Goal: Navigation & Orientation: Understand site structure

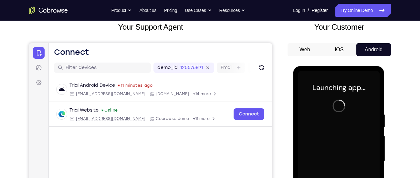
click at [272, 46] on div "Your Support Agent Your Customer Web iOS Android" at bounding box center [209, 140] width 361 height 239
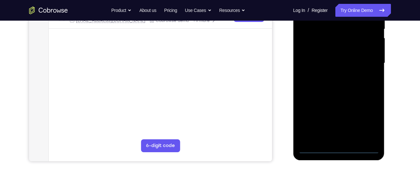
scroll to position [138, 0]
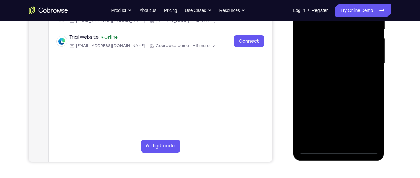
click at [341, 151] on div at bounding box center [338, 63] width 81 height 181
click at [366, 119] on div at bounding box center [338, 63] width 81 height 181
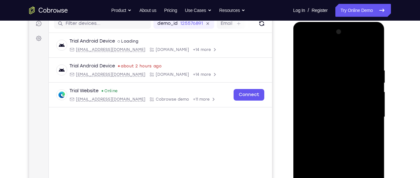
scroll to position [63, 0]
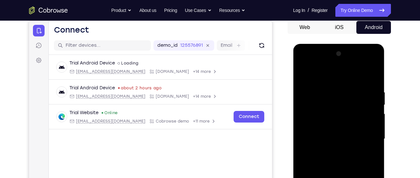
click at [303, 61] on div at bounding box center [338, 139] width 81 height 181
click at [366, 139] on div at bounding box center [338, 139] width 81 height 181
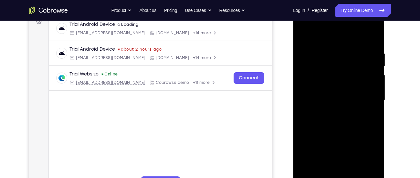
scroll to position [102, 0]
click at [331, 114] on div at bounding box center [338, 100] width 81 height 181
click at [337, 89] on div at bounding box center [338, 100] width 81 height 181
click at [343, 101] on div at bounding box center [338, 100] width 81 height 181
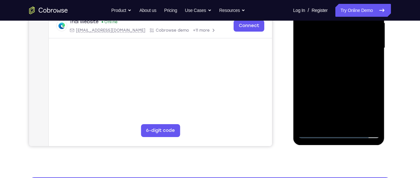
scroll to position [154, 0]
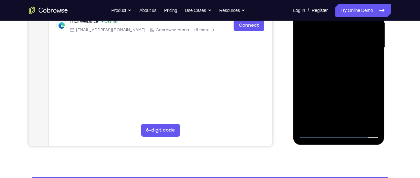
click at [349, 69] on div at bounding box center [338, 47] width 81 height 181
click at [369, 56] on div at bounding box center [338, 47] width 81 height 181
click at [314, 37] on div at bounding box center [338, 47] width 81 height 181
click at [328, 45] on div at bounding box center [338, 47] width 81 height 181
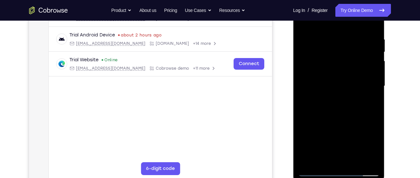
scroll to position [116, 0]
click at [374, 33] on div at bounding box center [338, 86] width 81 height 181
click at [332, 37] on div at bounding box center [338, 86] width 81 height 181
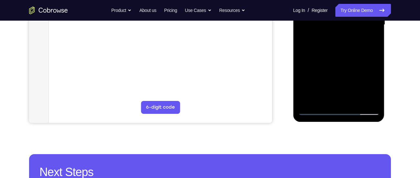
scroll to position [178, 0]
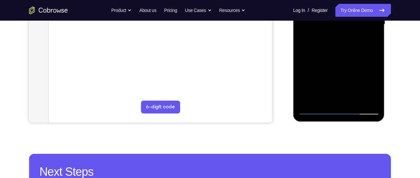
click at [329, 96] on div at bounding box center [338, 24] width 81 height 181
click at [360, 86] on div at bounding box center [338, 24] width 81 height 181
click at [341, 38] on div at bounding box center [338, 24] width 81 height 181
click at [330, 100] on div at bounding box center [338, 24] width 81 height 181
click at [332, 43] on div at bounding box center [338, 24] width 81 height 181
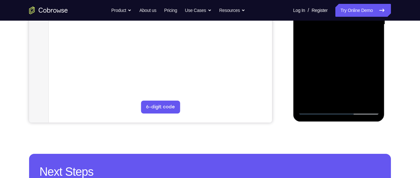
click at [359, 98] on div at bounding box center [338, 24] width 81 height 181
click at [368, 98] on div at bounding box center [338, 24] width 81 height 181
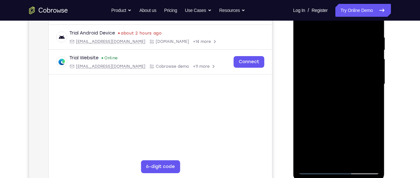
scroll to position [119, 0]
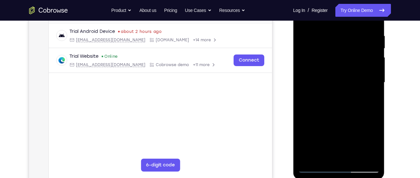
click at [369, 77] on div at bounding box center [338, 82] width 81 height 181
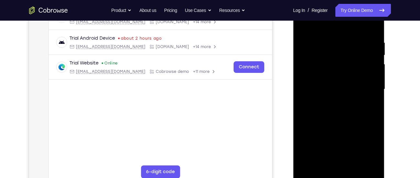
scroll to position [111, 0]
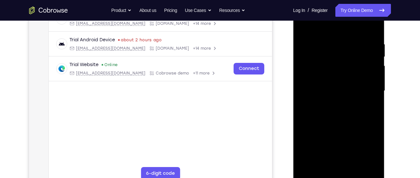
click at [362, 89] on div at bounding box center [338, 91] width 81 height 181
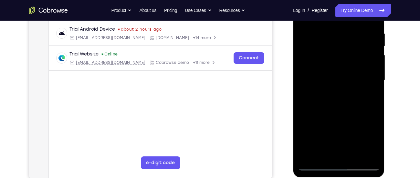
scroll to position [126, 0]
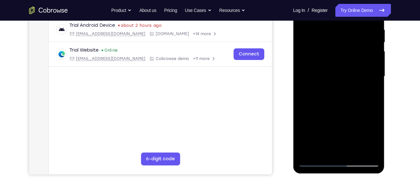
click at [373, 80] on div at bounding box center [338, 76] width 81 height 181
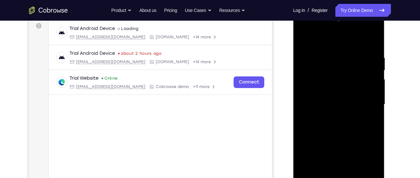
scroll to position [98, 0]
click at [372, 41] on div at bounding box center [338, 104] width 81 height 181
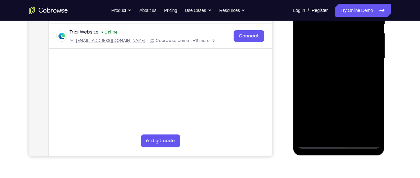
scroll to position [185, 0]
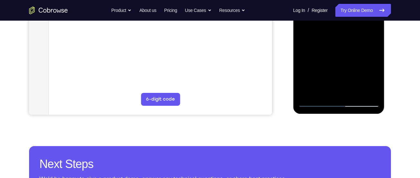
click at [355, 93] on div at bounding box center [338, 16] width 81 height 181
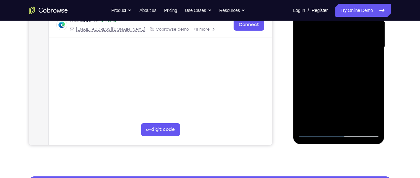
click at [340, 81] on div at bounding box center [338, 47] width 81 height 181
click at [334, 46] on div at bounding box center [338, 47] width 81 height 181
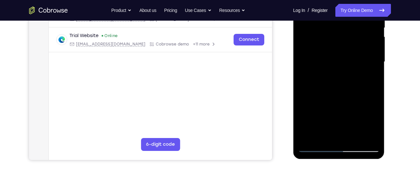
scroll to position [138, 0]
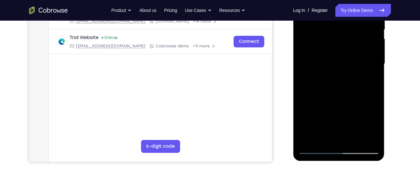
click at [338, 68] on div at bounding box center [338, 64] width 81 height 181
click at [331, 67] on div at bounding box center [338, 64] width 81 height 181
click at [350, 67] on div at bounding box center [338, 64] width 81 height 181
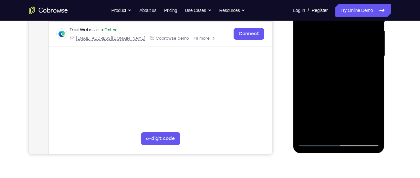
scroll to position [147, 0]
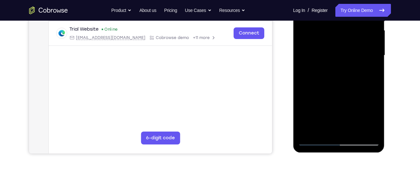
click at [371, 115] on div at bounding box center [338, 55] width 81 height 181
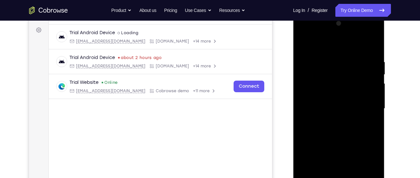
scroll to position [92, 0]
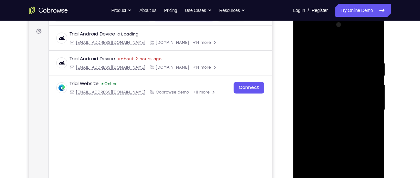
click at [301, 48] on div at bounding box center [338, 110] width 81 height 181
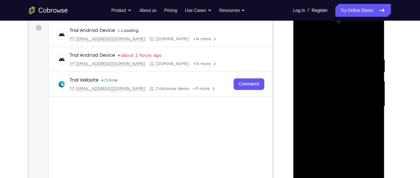
scroll to position [95, 0]
click at [304, 42] on div at bounding box center [338, 107] width 81 height 181
click at [374, 41] on div at bounding box center [338, 107] width 81 height 181
click at [328, 77] on div at bounding box center [338, 107] width 81 height 181
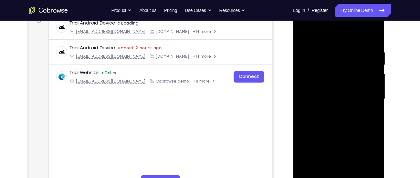
scroll to position [102, 0]
click at [347, 70] on div at bounding box center [338, 99] width 81 height 181
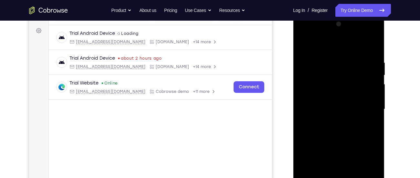
scroll to position [91, 0]
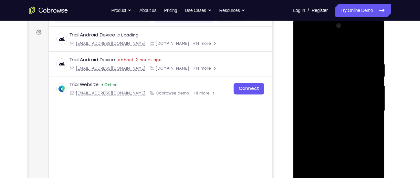
click at [303, 45] on div at bounding box center [338, 111] width 81 height 181
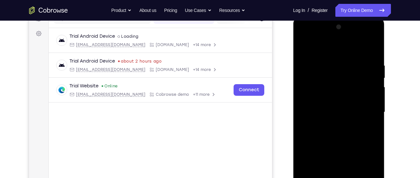
click at [305, 48] on div at bounding box center [338, 112] width 81 height 181
click at [340, 56] on div at bounding box center [338, 112] width 81 height 181
click at [353, 60] on div at bounding box center [338, 112] width 81 height 181
click at [362, 58] on div at bounding box center [338, 112] width 81 height 181
click at [318, 78] on div at bounding box center [338, 112] width 81 height 181
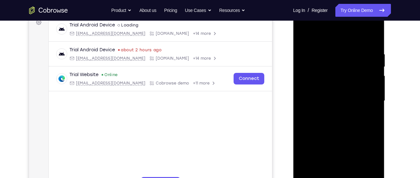
scroll to position [78, 0]
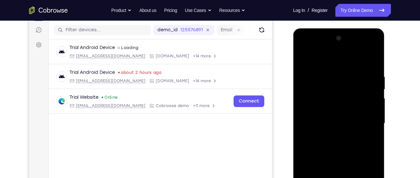
click at [303, 58] on div at bounding box center [338, 123] width 81 height 181
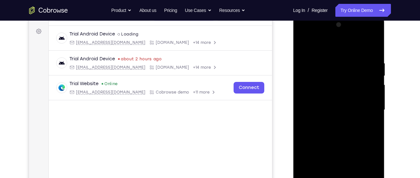
click at [320, 61] on div at bounding box center [338, 110] width 81 height 181
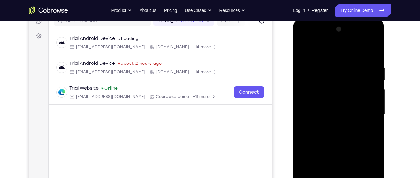
scroll to position [87, 0]
click at [304, 50] on div at bounding box center [338, 115] width 81 height 181
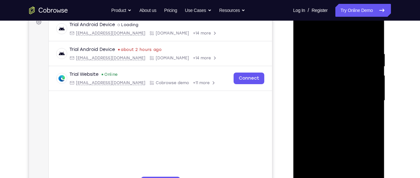
scroll to position [105, 0]
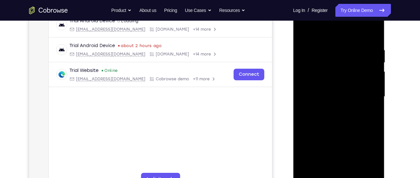
click at [303, 32] on div at bounding box center [338, 96] width 81 height 181
click at [348, 44] on div at bounding box center [338, 96] width 81 height 181
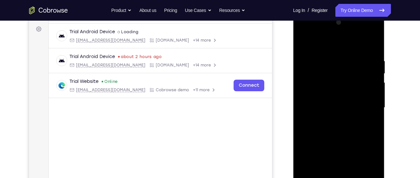
click at [372, 46] on div at bounding box center [338, 107] width 81 height 181
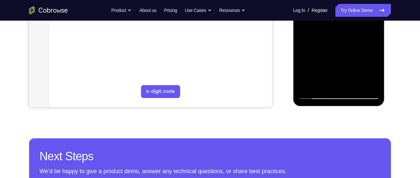
scroll to position [196, 0]
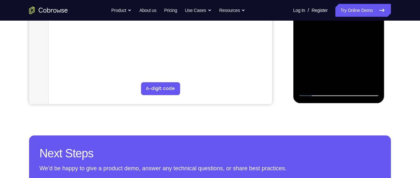
click at [354, 83] on div at bounding box center [338, 6] width 81 height 181
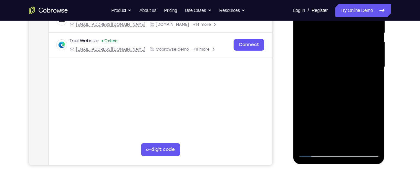
scroll to position [126, 0]
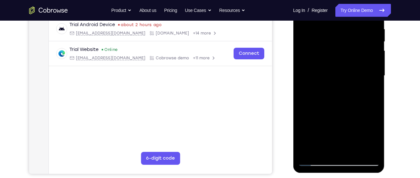
click at [374, 43] on div at bounding box center [338, 75] width 81 height 181
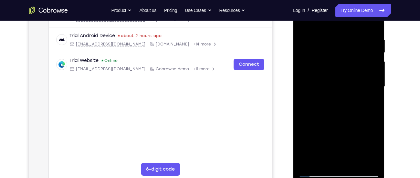
scroll to position [111, 0]
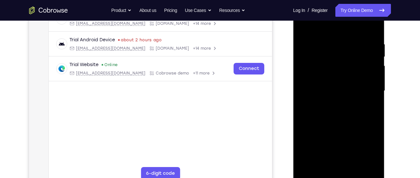
click at [375, 58] on div at bounding box center [338, 91] width 81 height 181
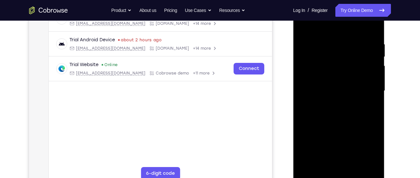
click at [375, 58] on div at bounding box center [338, 91] width 81 height 181
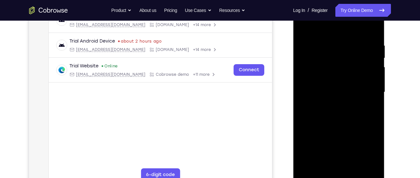
click at [375, 58] on div at bounding box center [338, 92] width 81 height 181
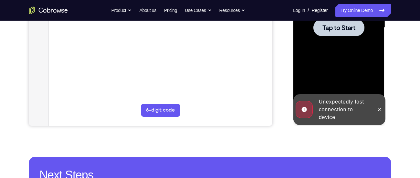
scroll to position [175, 0]
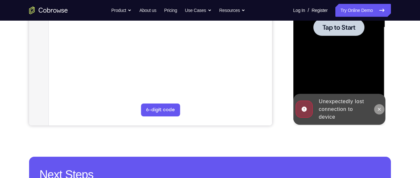
click at [380, 107] on icon at bounding box center [378, 109] width 5 height 5
